Goal: Task Accomplishment & Management: Manage account settings

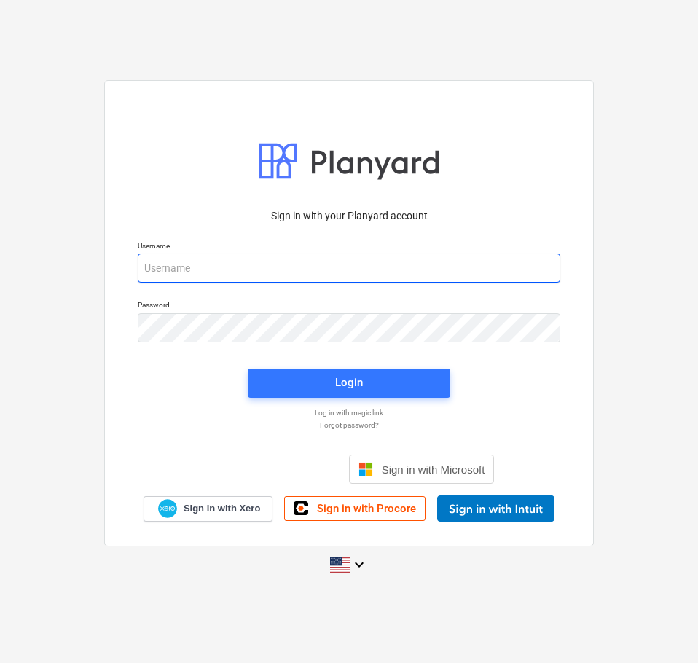
click at [254, 264] on input "email" at bounding box center [349, 268] width 423 height 29
type input "patricia.fong@edgecopper.com"
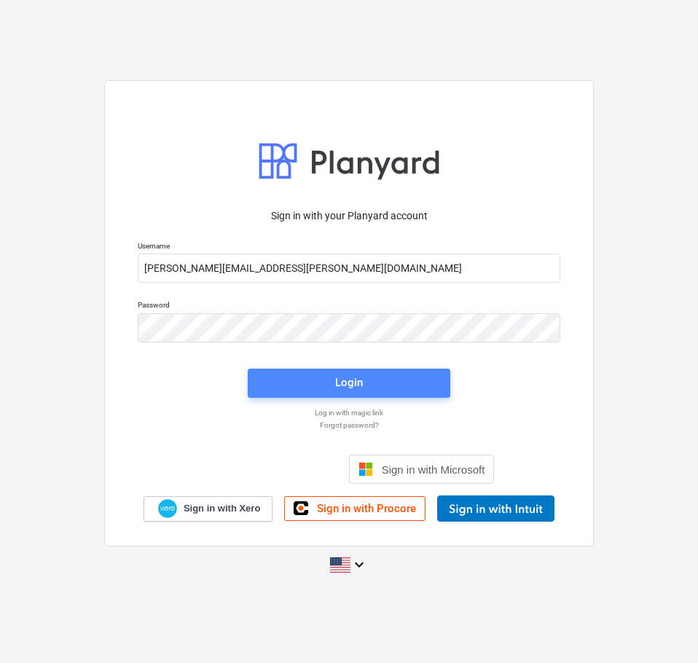
click at [356, 385] on div "Login" at bounding box center [349, 382] width 28 height 19
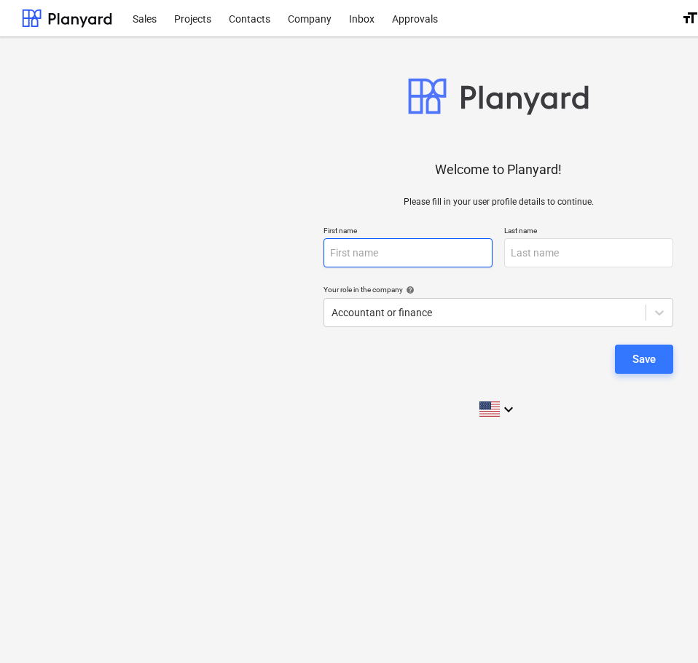
click at [406, 255] on input "text" at bounding box center [408, 252] width 169 height 29
type input "Patricia"
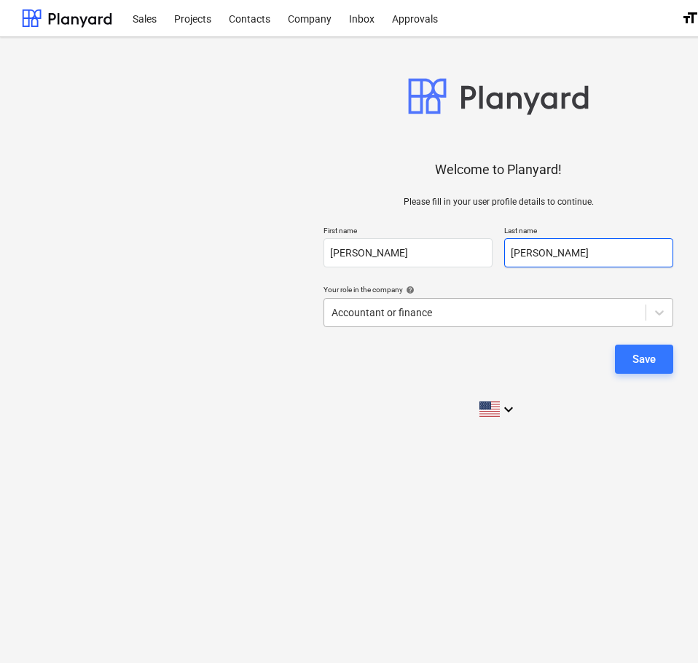
type input "Fong"
click at [469, 313] on div at bounding box center [485, 312] width 307 height 15
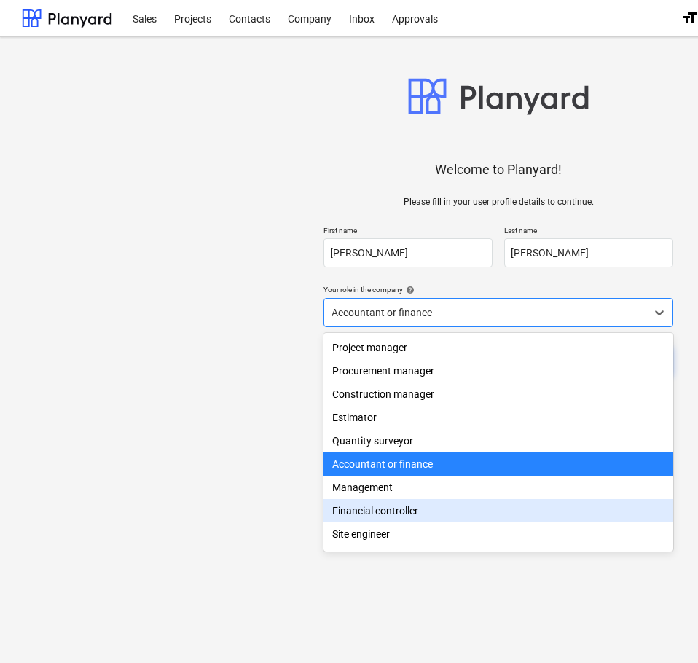
click at [421, 515] on div "Financial controller" at bounding box center [499, 510] width 350 height 23
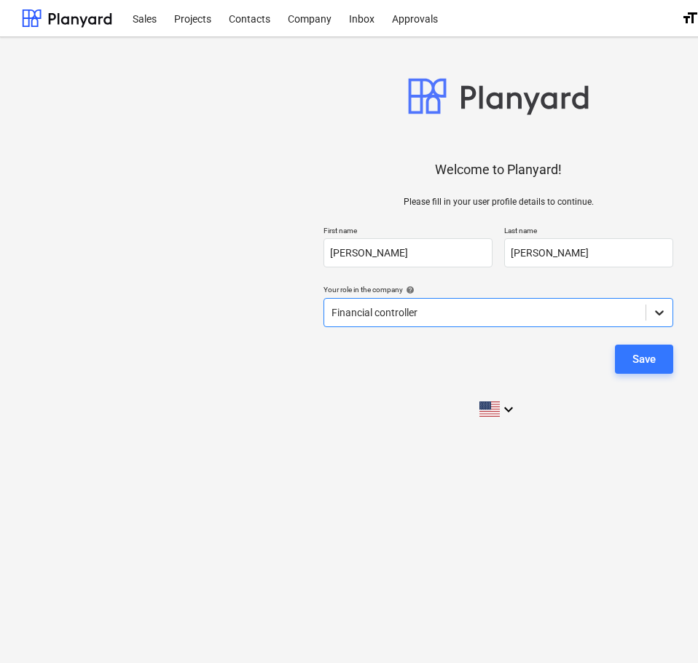
click at [662, 313] on icon at bounding box center [659, 313] width 9 height 5
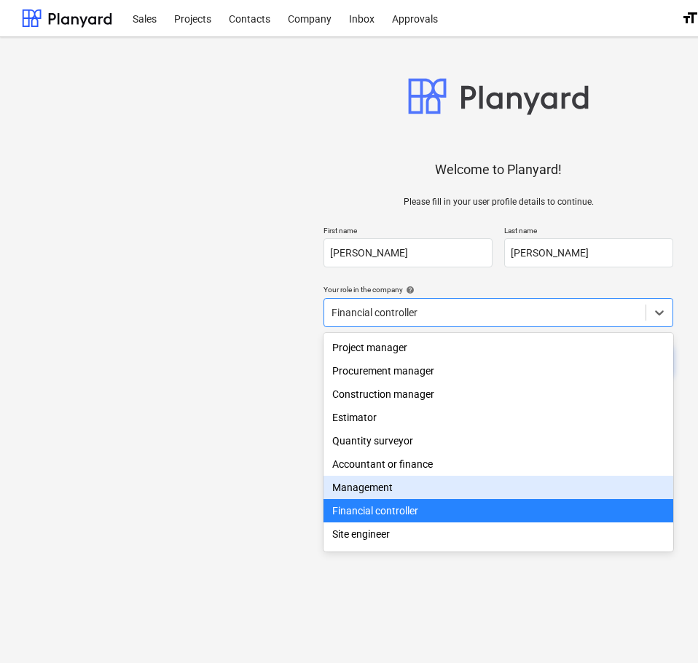
click at [413, 490] on div "Management" at bounding box center [499, 487] width 350 height 23
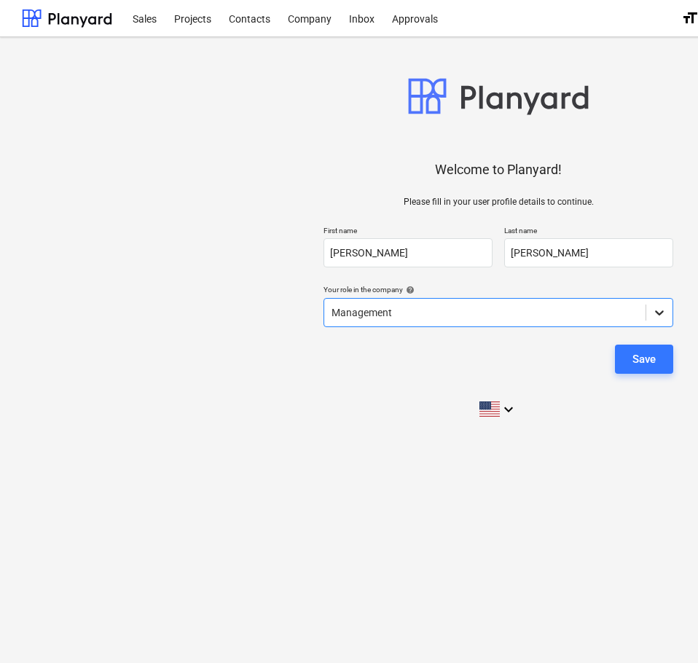
click at [658, 311] on icon at bounding box center [659, 312] width 15 height 15
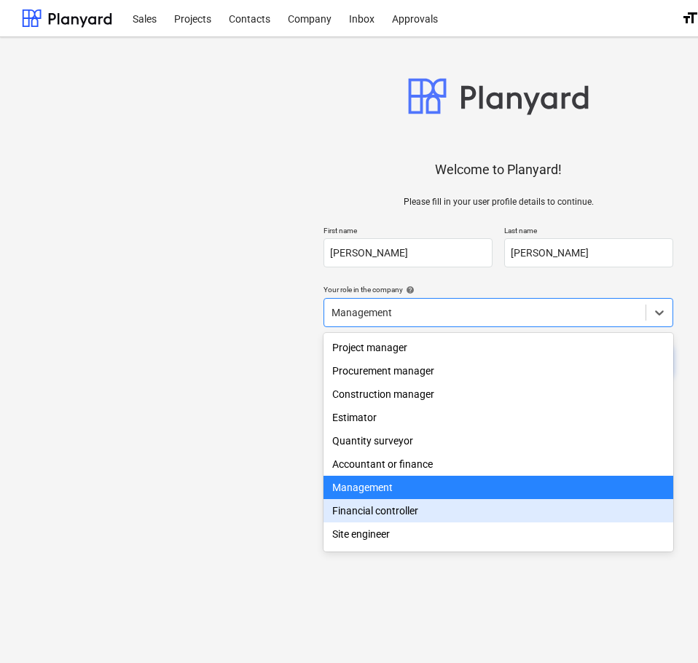
click at [407, 514] on div "Financial controller" at bounding box center [499, 510] width 350 height 23
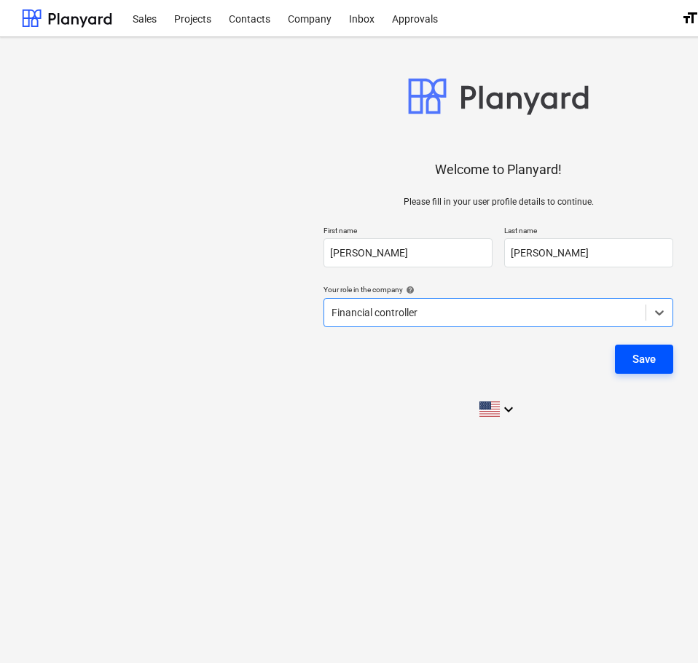
click at [640, 363] on div "Save" at bounding box center [644, 359] width 23 height 19
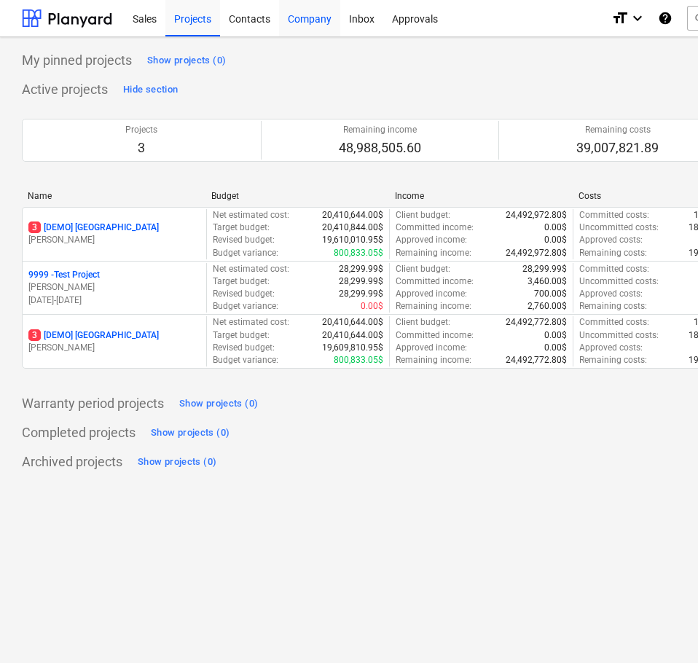
click at [321, 17] on div "Company" at bounding box center [309, 17] width 61 height 37
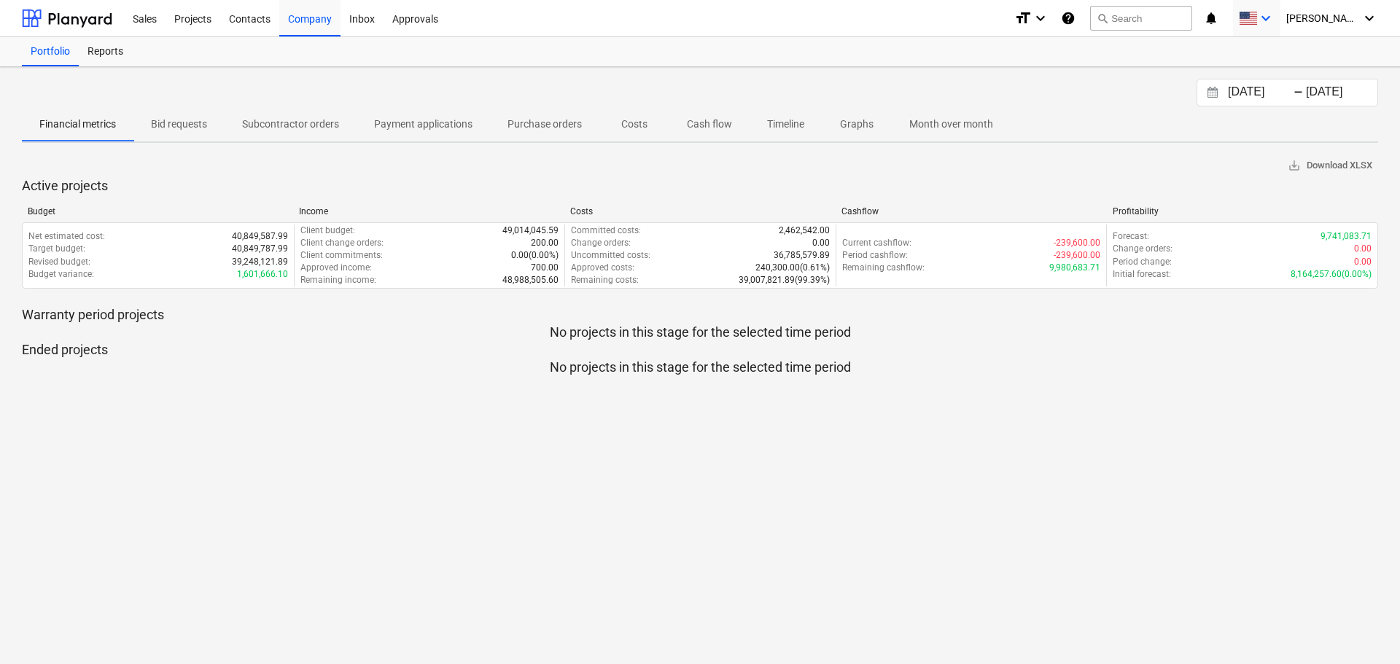
click at [698, 15] on icon "keyboard_arrow_down" at bounding box center [1265, 17] width 17 height 17
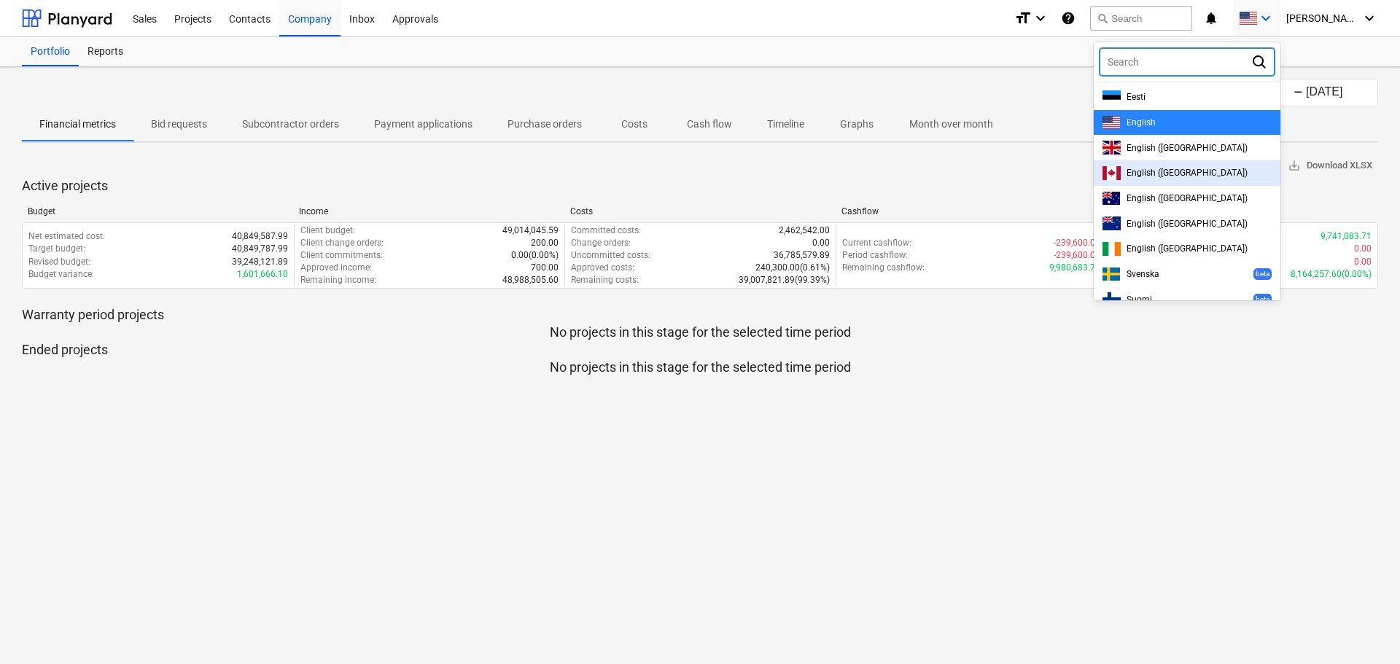
drag, startPoint x: 1207, startPoint y: 170, endPoint x: 1238, endPoint y: 132, distance: 48.7
click at [698, 169] on span "English (Canada)" at bounding box center [1186, 173] width 121 height 10
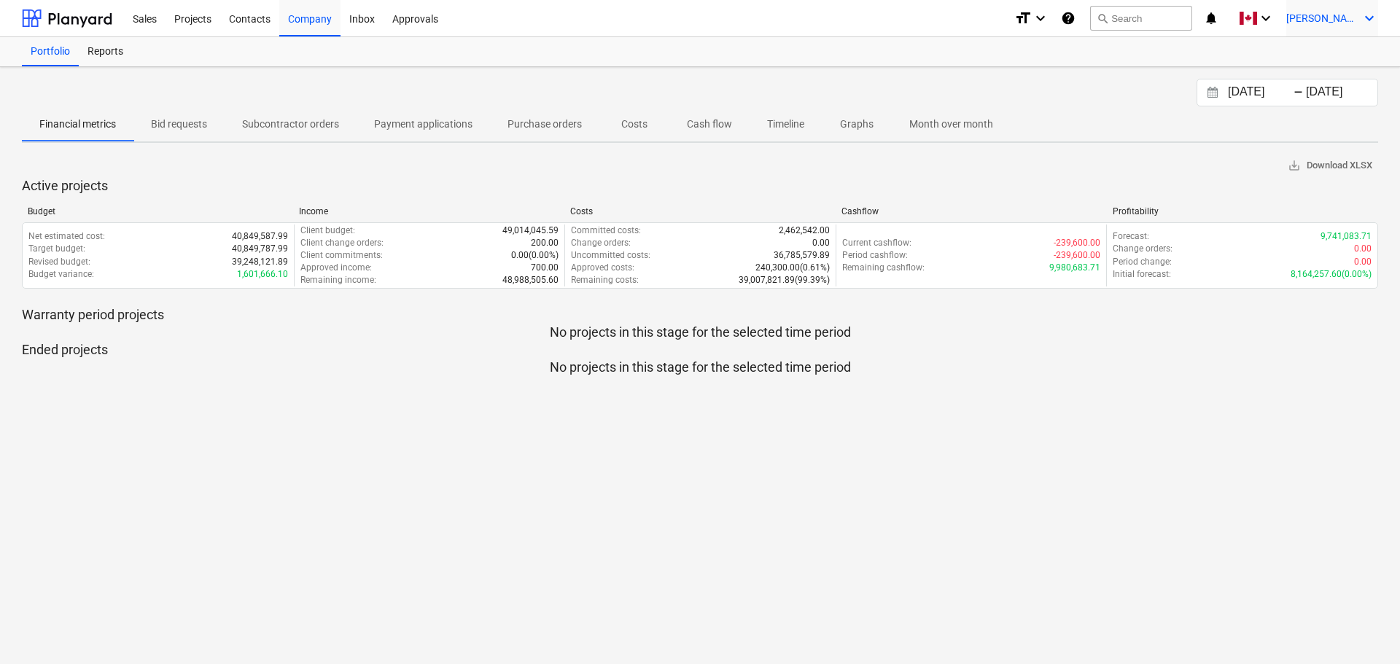
click at [698, 15] on span "[PERSON_NAME]" at bounding box center [1322, 18] width 73 height 12
click at [698, 20] on div at bounding box center [700, 332] width 1400 height 664
click at [258, 16] on div "Contacts" at bounding box center [249, 17] width 59 height 37
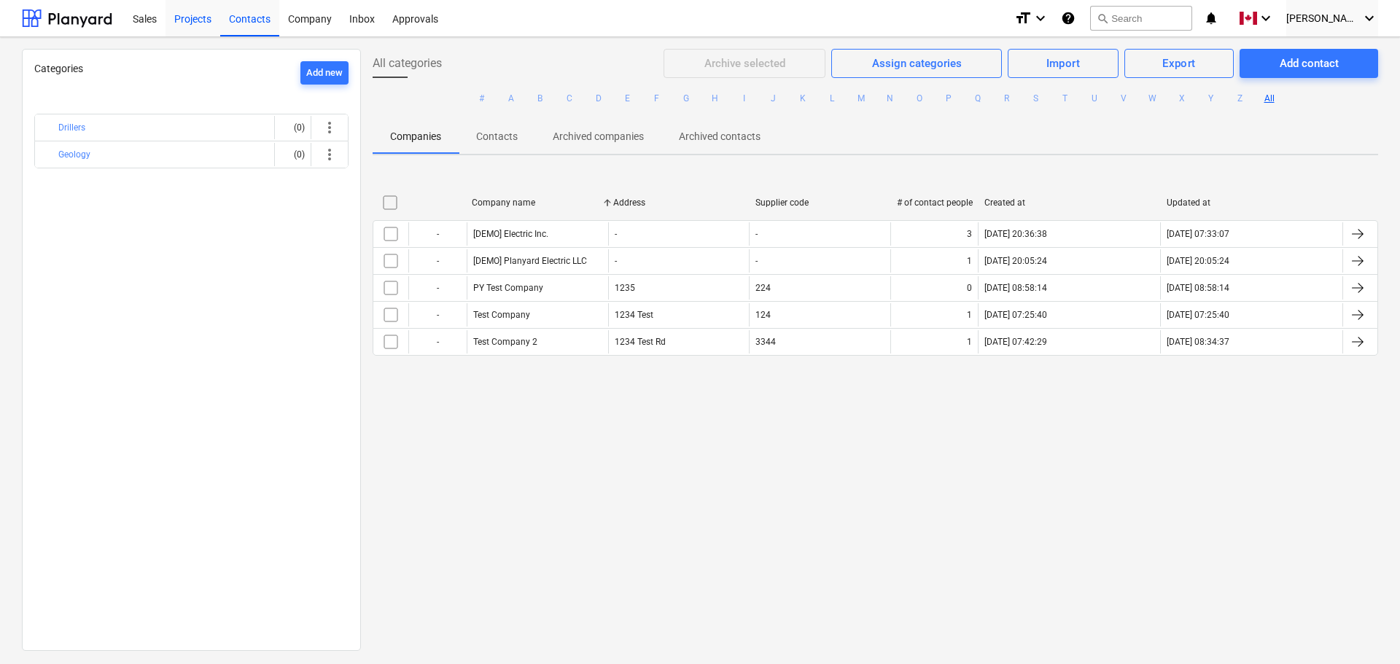
click at [200, 21] on div "Projects" at bounding box center [192, 17] width 55 height 37
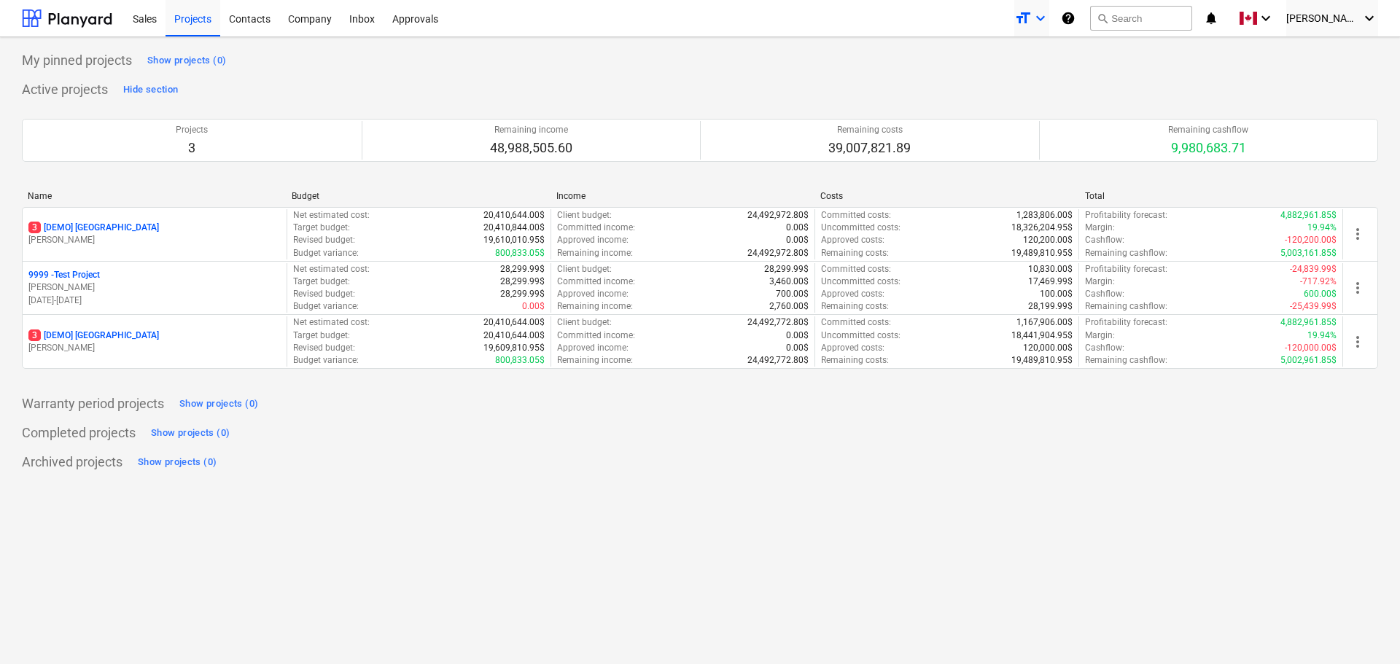
click at [698, 19] on icon "format_size" at bounding box center [1022, 17] width 17 height 17
click at [698, 79] on div "Normal text" at bounding box center [1005, 80] width 87 height 23
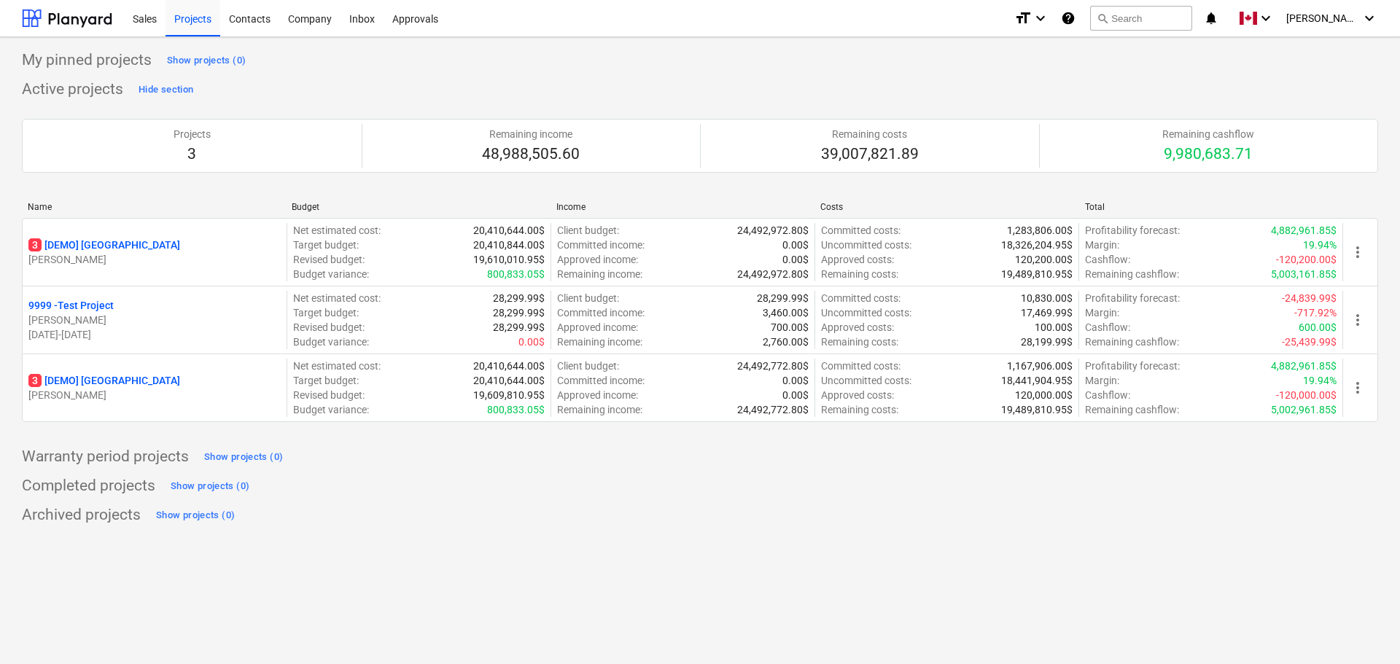
click at [1075, 18] on icon "help" at bounding box center [1068, 17] width 15 height 17
click at [313, 24] on div "Company" at bounding box center [309, 17] width 61 height 37
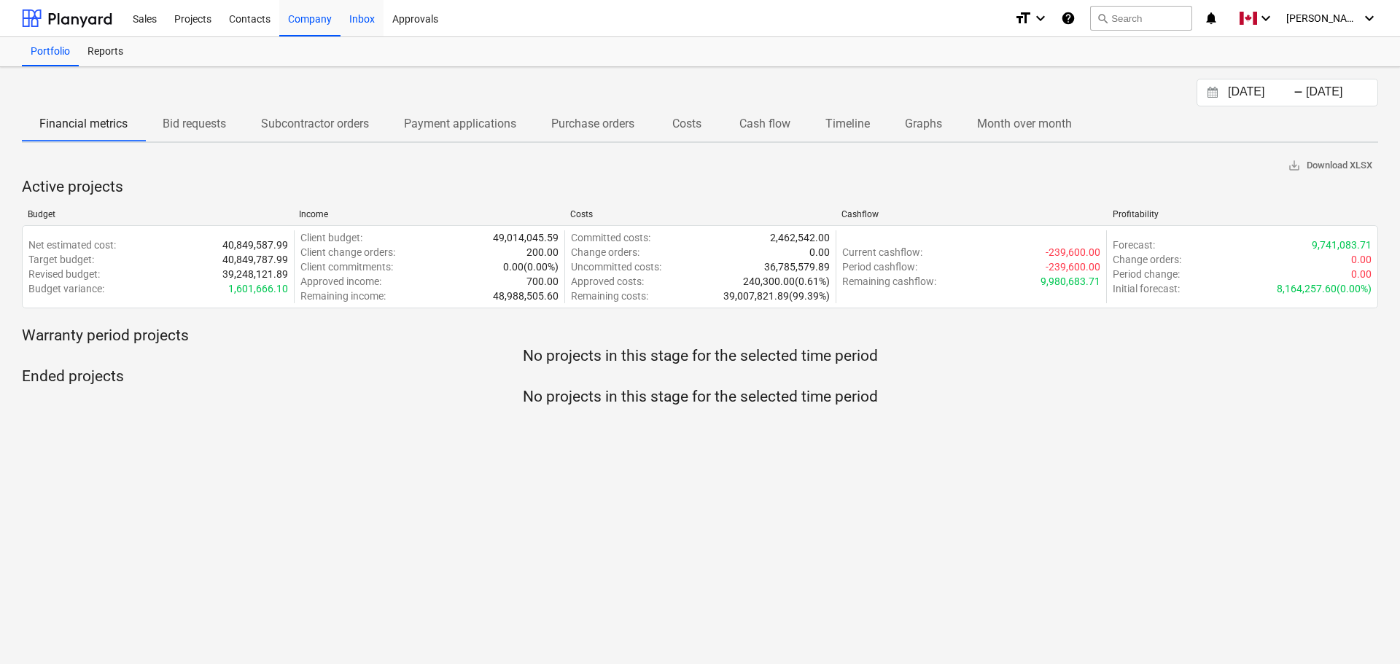
click at [362, 19] on div "Inbox" at bounding box center [361, 17] width 43 height 37
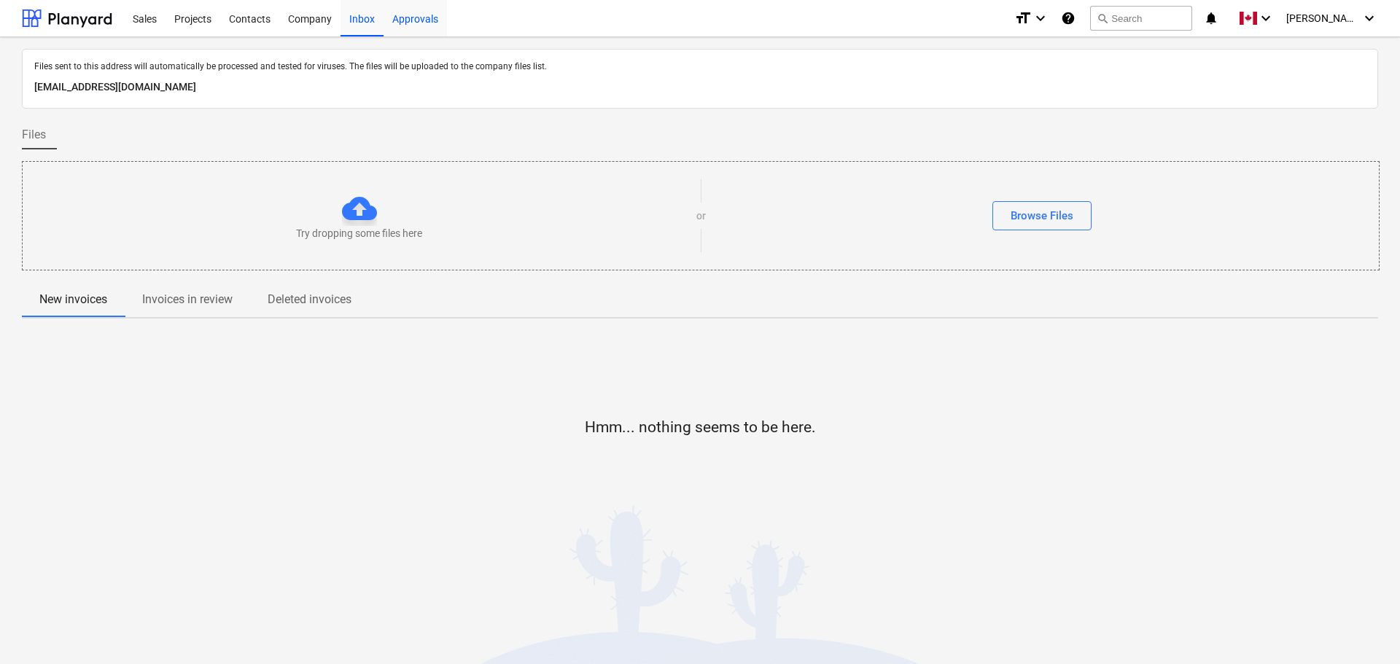
click at [406, 19] on div "Approvals" at bounding box center [414, 17] width 63 height 37
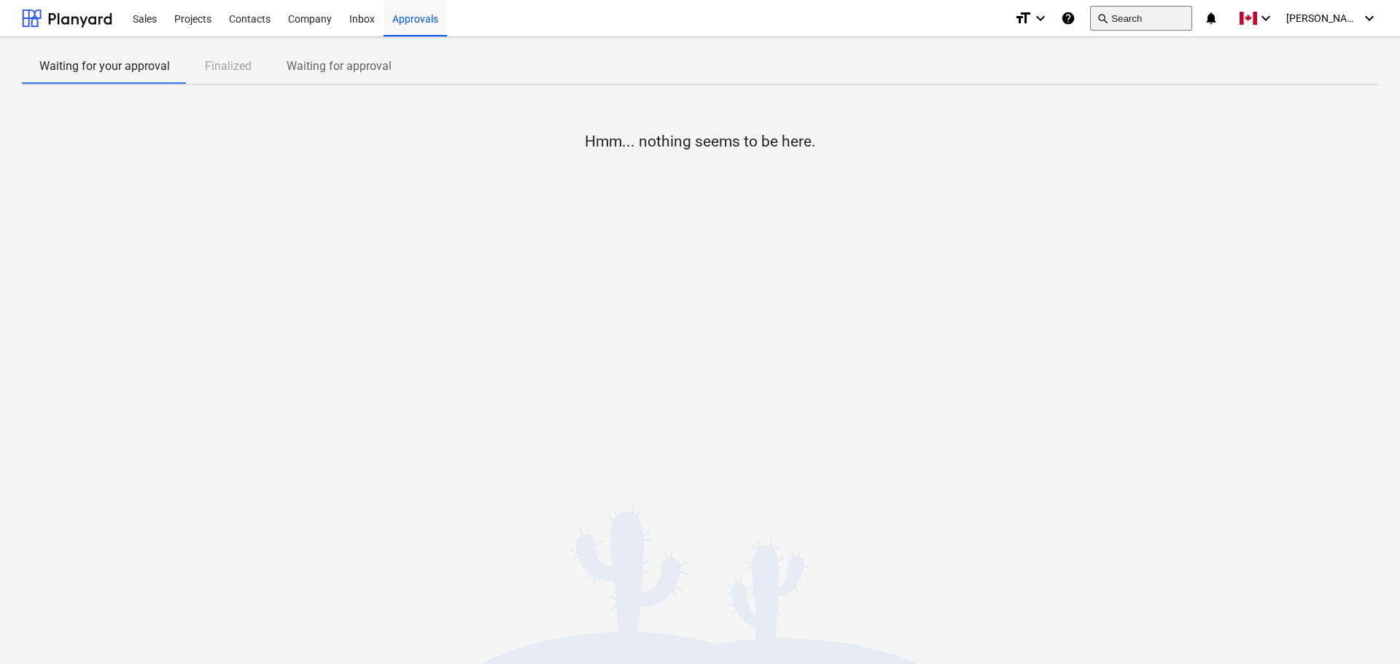
click at [1161, 12] on button "search Search" at bounding box center [1141, 18] width 102 height 25
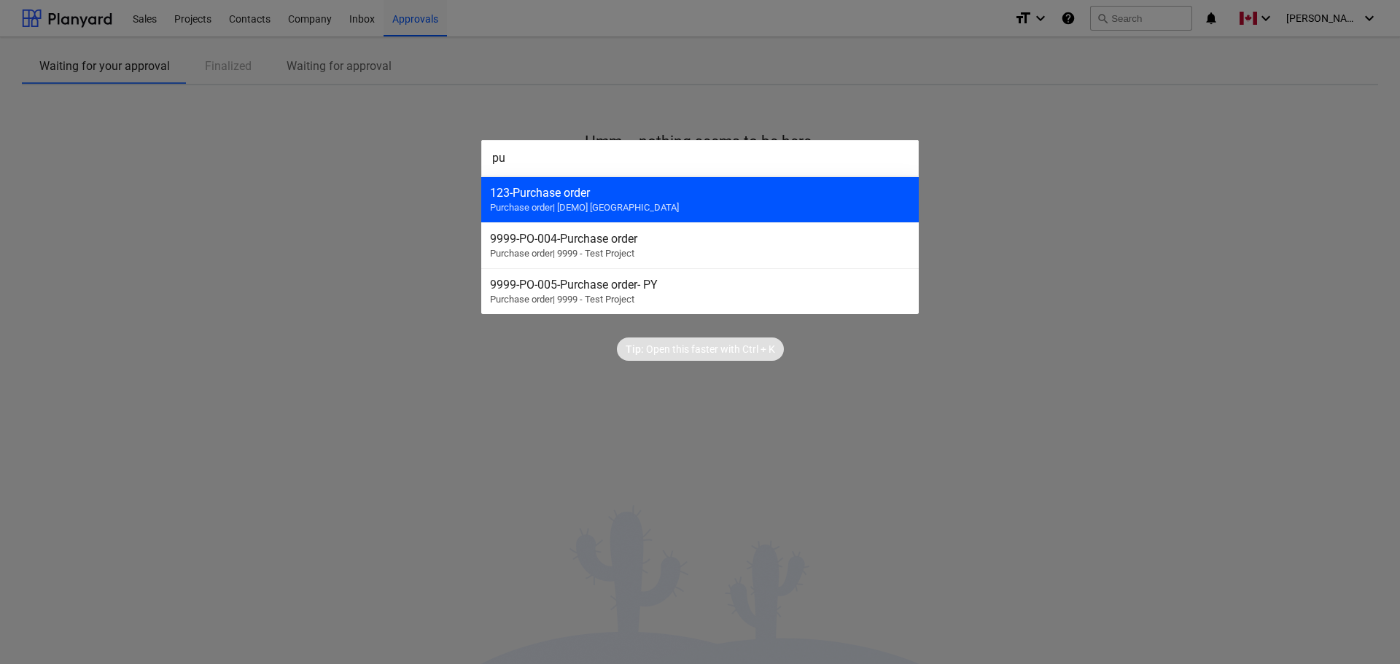
type input "pu"
click at [636, 208] on span "Purchase order | [DEMO] Stone Road House" at bounding box center [584, 207] width 189 height 11
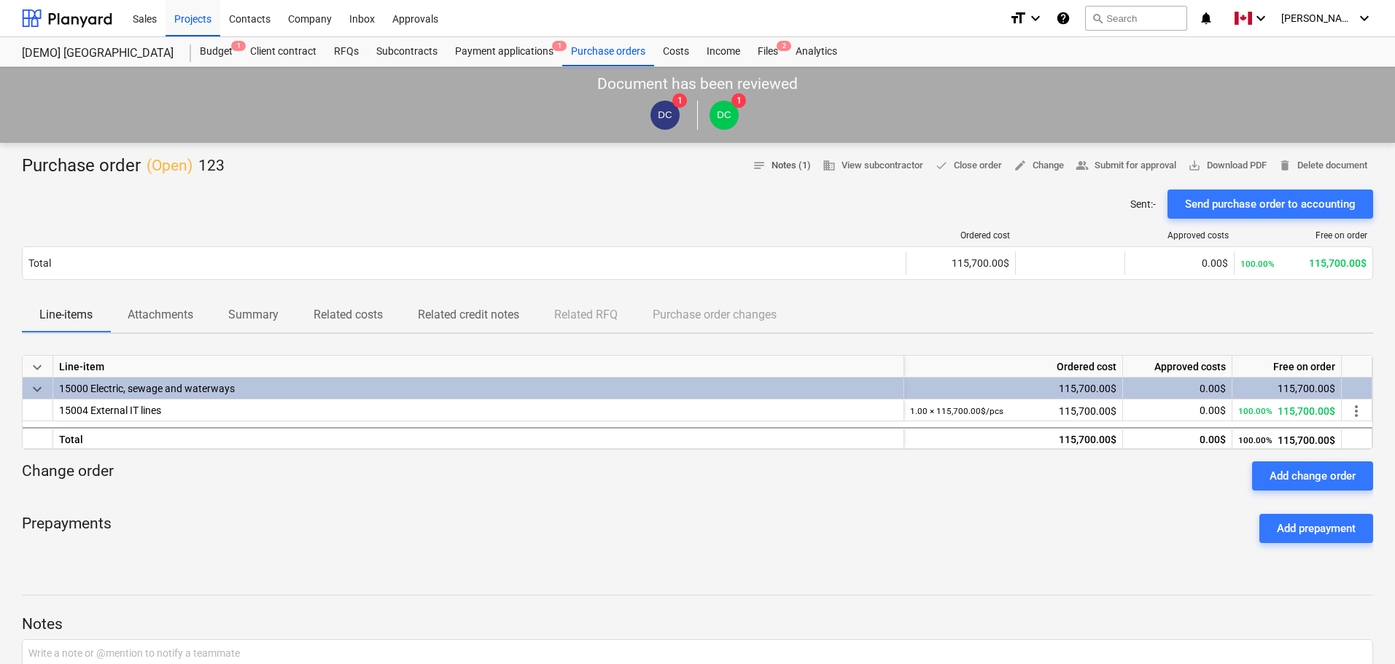
click at [789, 168] on span "notes Notes (1)" at bounding box center [781, 165] width 58 height 17
click at [671, 106] on span "DC" at bounding box center [664, 115] width 29 height 29
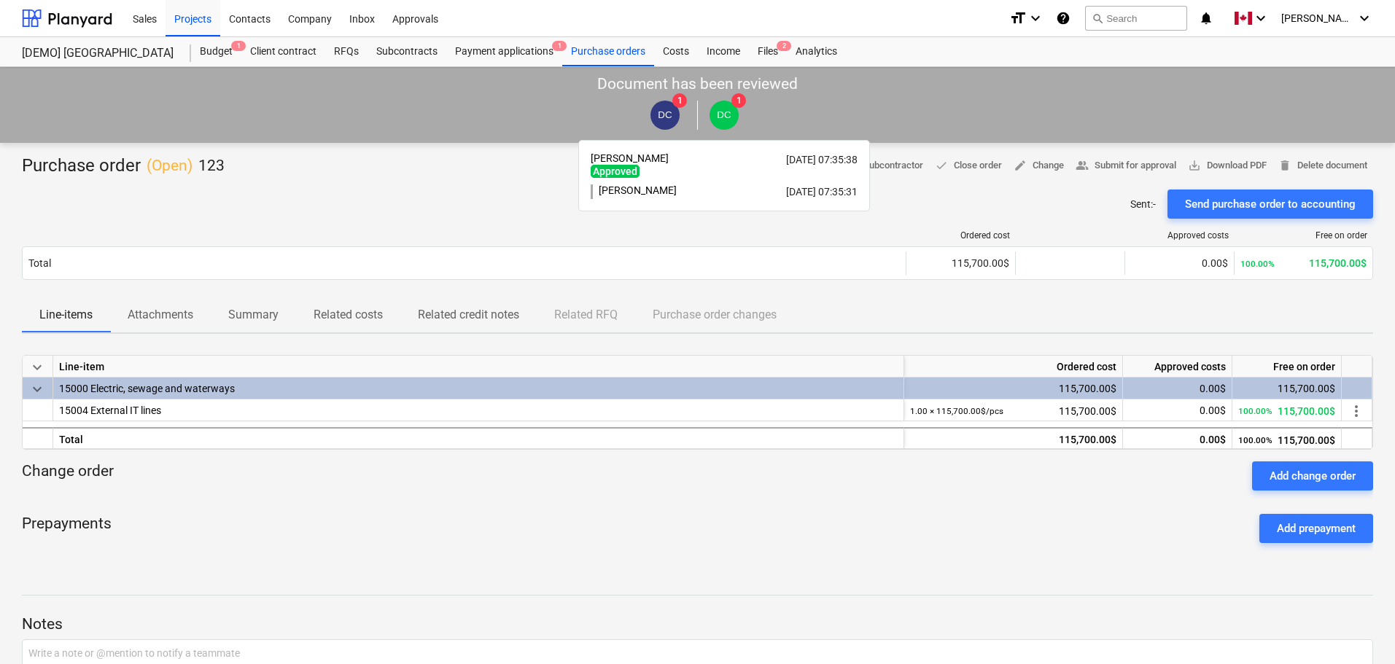
click at [732, 109] on span "DC" at bounding box center [723, 115] width 29 height 29
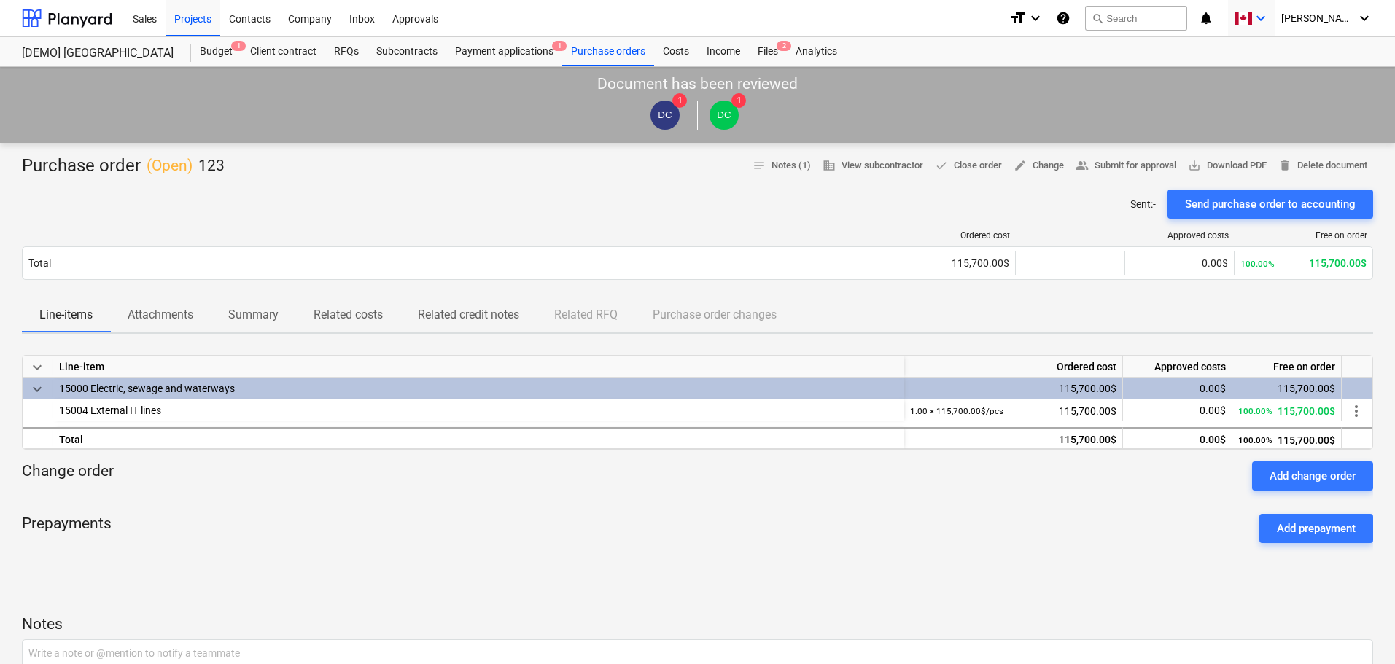
click at [1269, 19] on icon "keyboard_arrow_down" at bounding box center [1260, 17] width 17 height 17
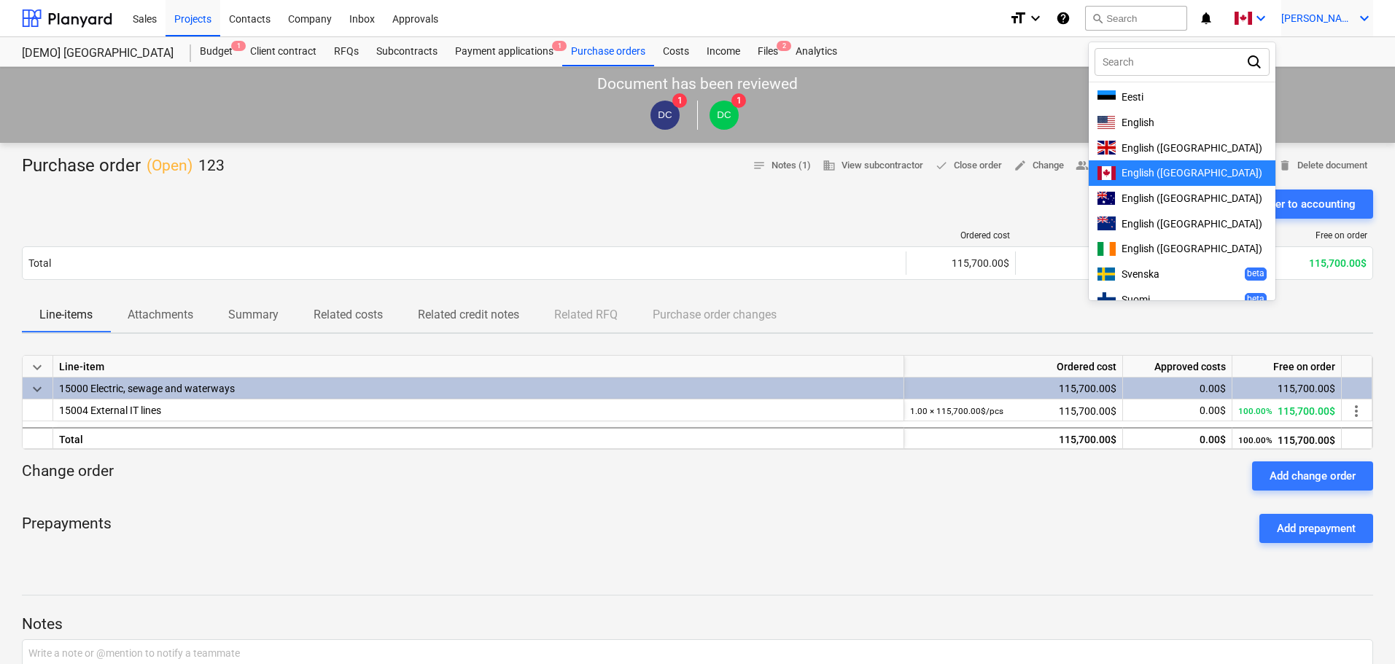
click at [1344, 21] on span "[PERSON_NAME]" at bounding box center [1317, 18] width 73 height 12
click at [1324, 58] on div "Settings" at bounding box center [1328, 56] width 87 height 23
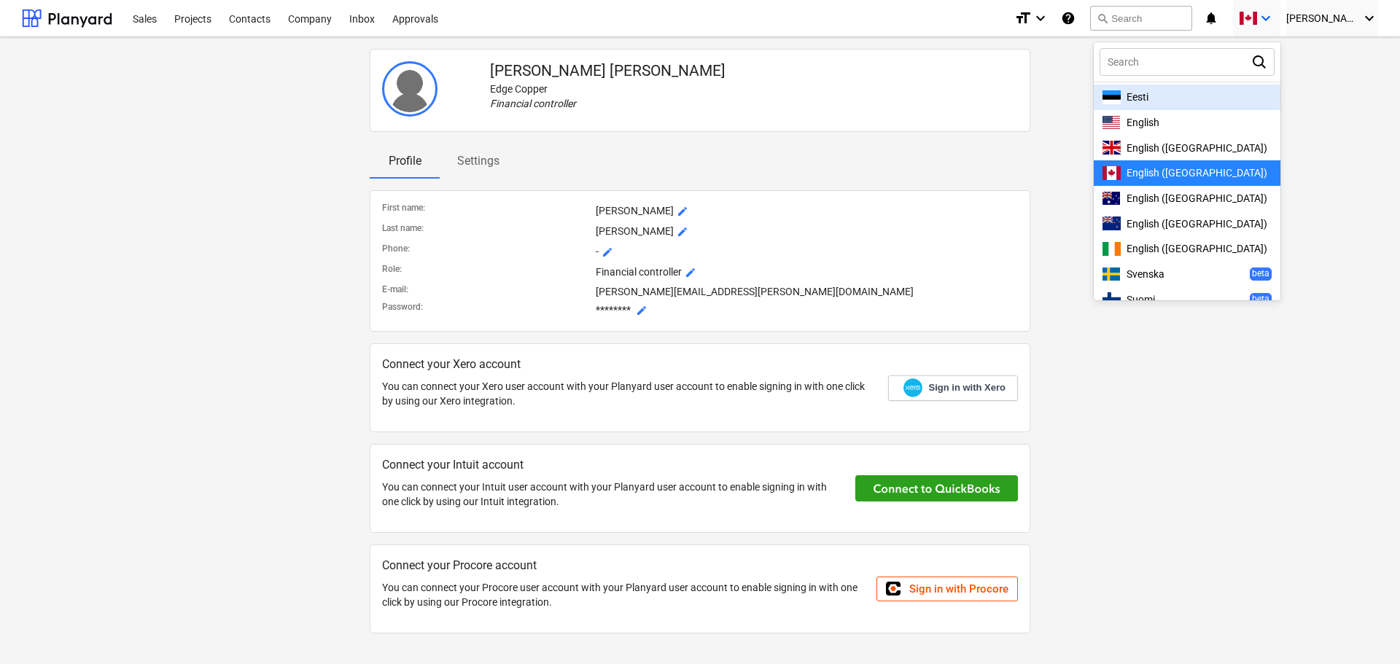
click at [1183, 355] on div at bounding box center [700, 332] width 1400 height 664
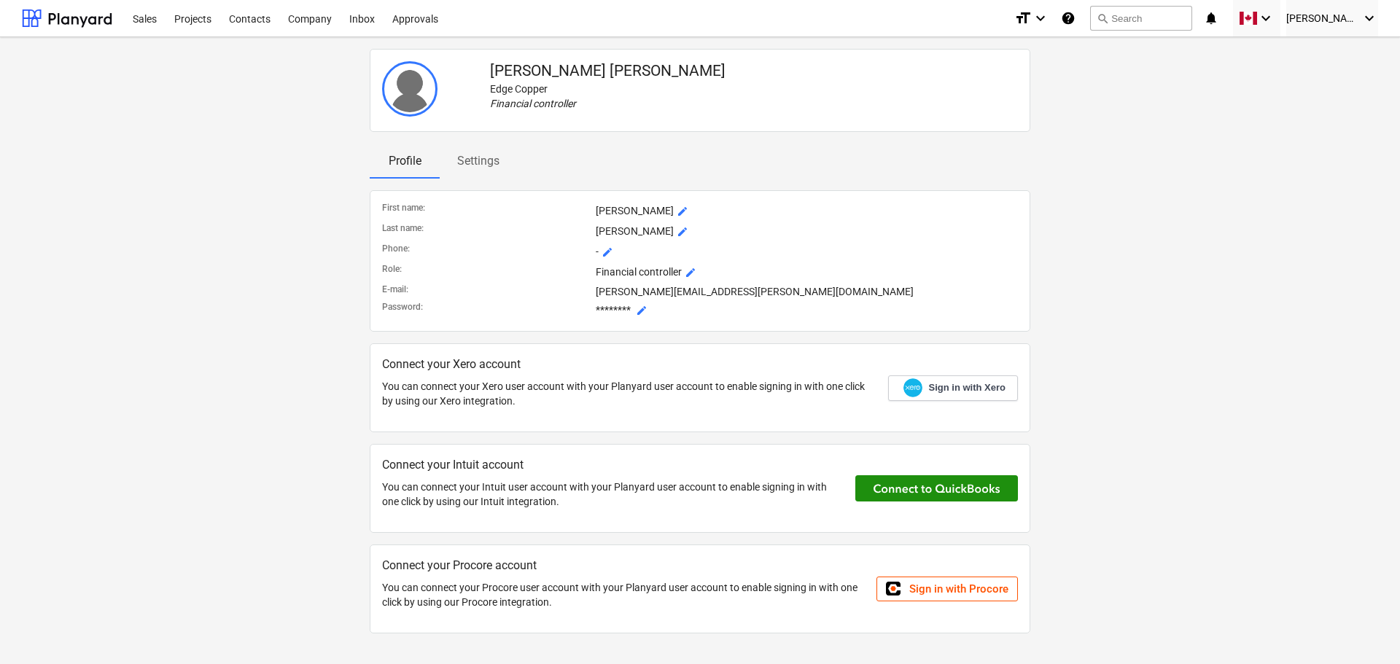
click at [921, 494] on button at bounding box center [936, 488] width 163 height 26
click at [642, 308] on span "mode_edit" at bounding box center [642, 311] width 12 height 12
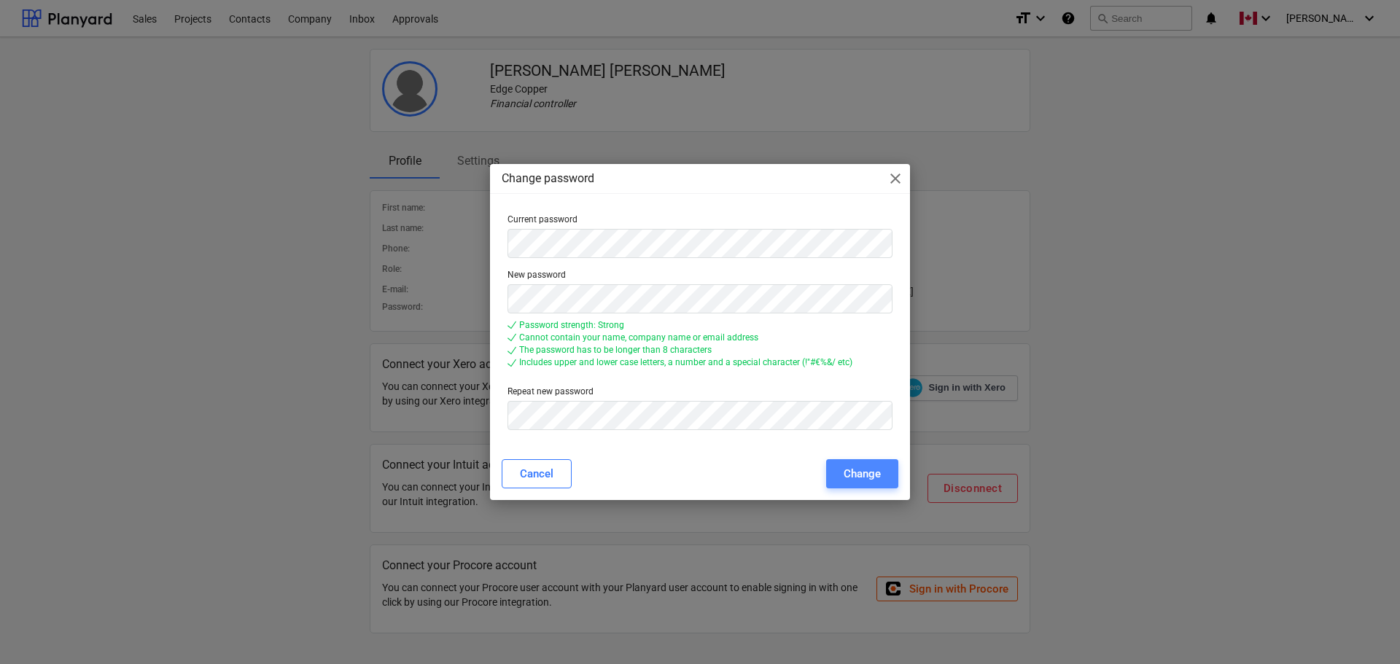
click at [866, 474] on div "Change" at bounding box center [861, 473] width 37 height 19
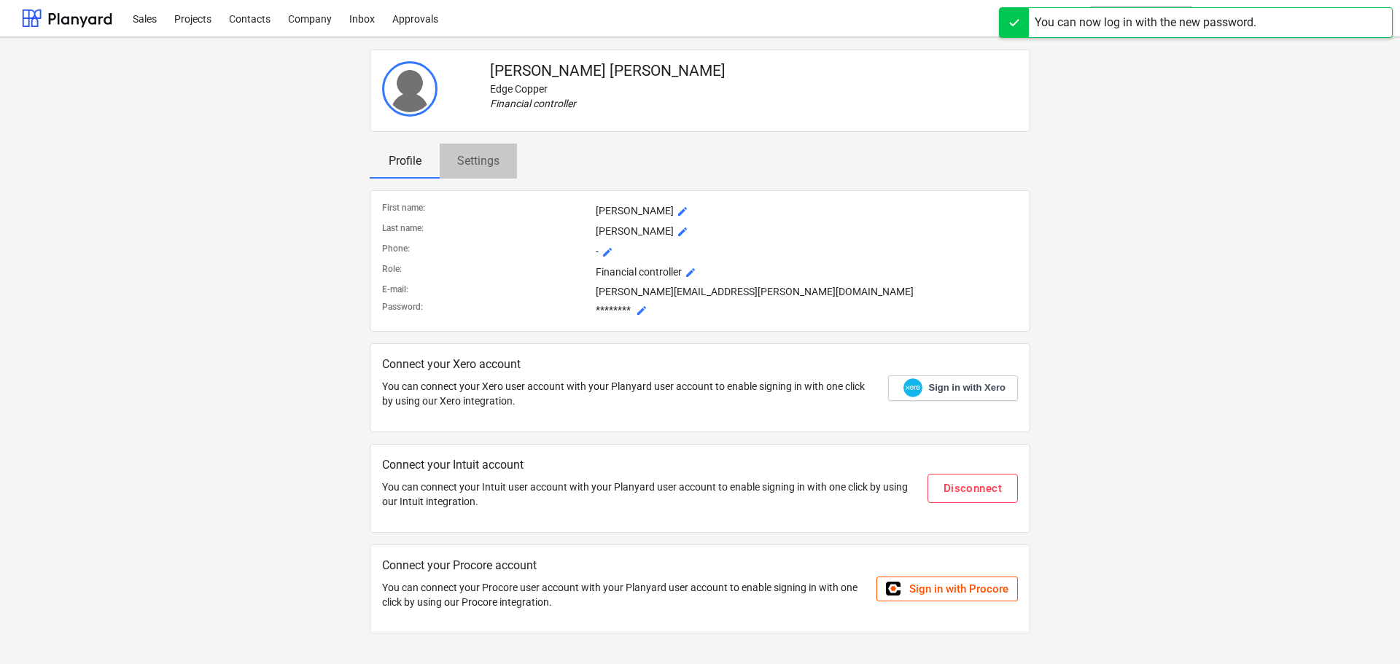
click at [472, 167] on p "Settings" at bounding box center [478, 160] width 42 height 17
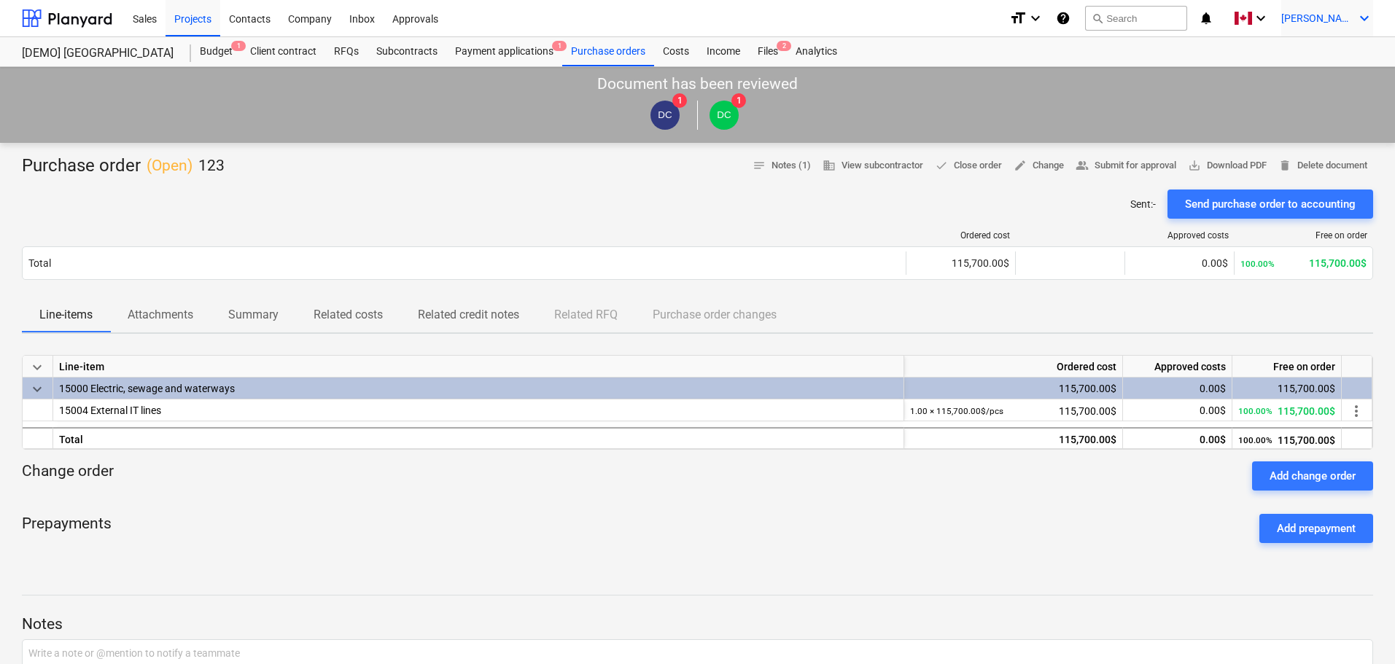
click at [1365, 17] on icon "keyboard_arrow_down" at bounding box center [1363, 17] width 17 height 17
